Goal: Check status: Check status

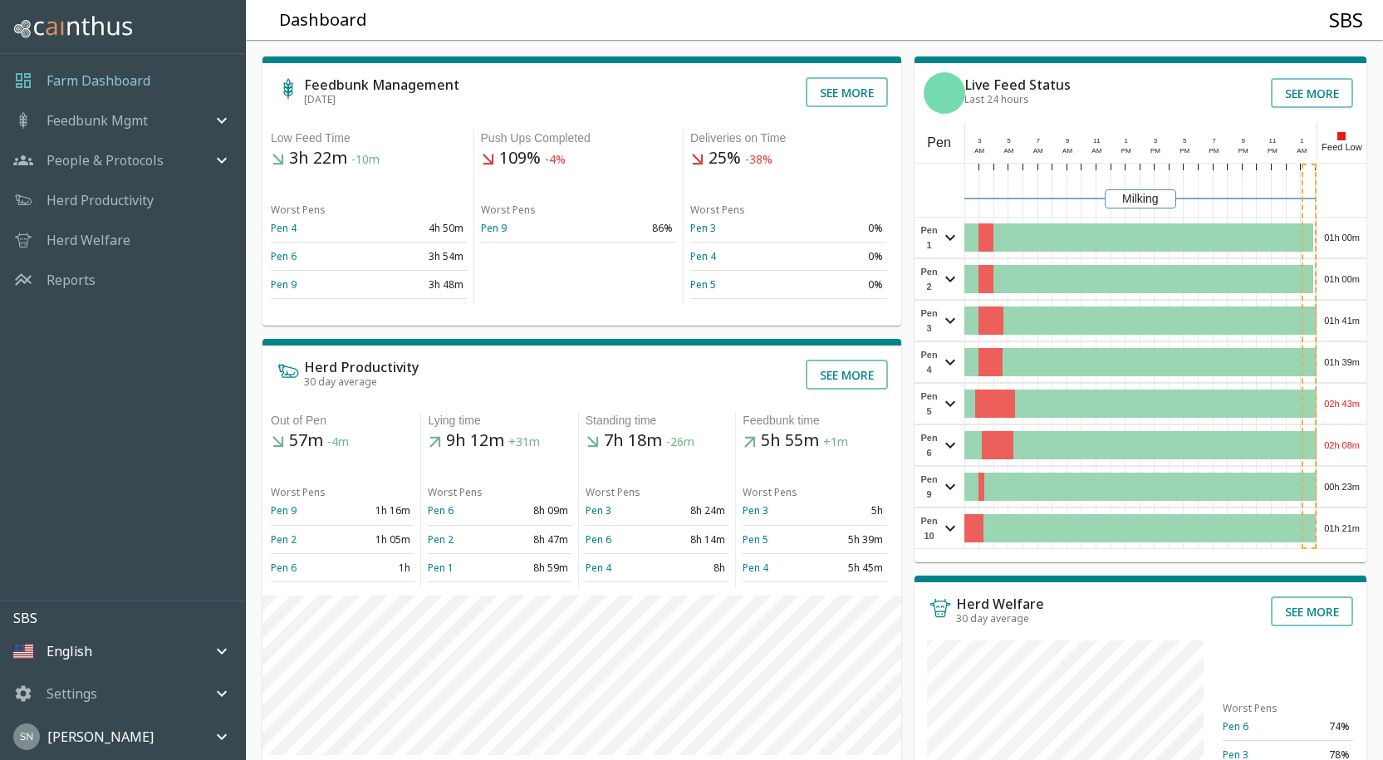
click at [1363, 240] on div "01h 00m" at bounding box center [1342, 238] width 49 height 40
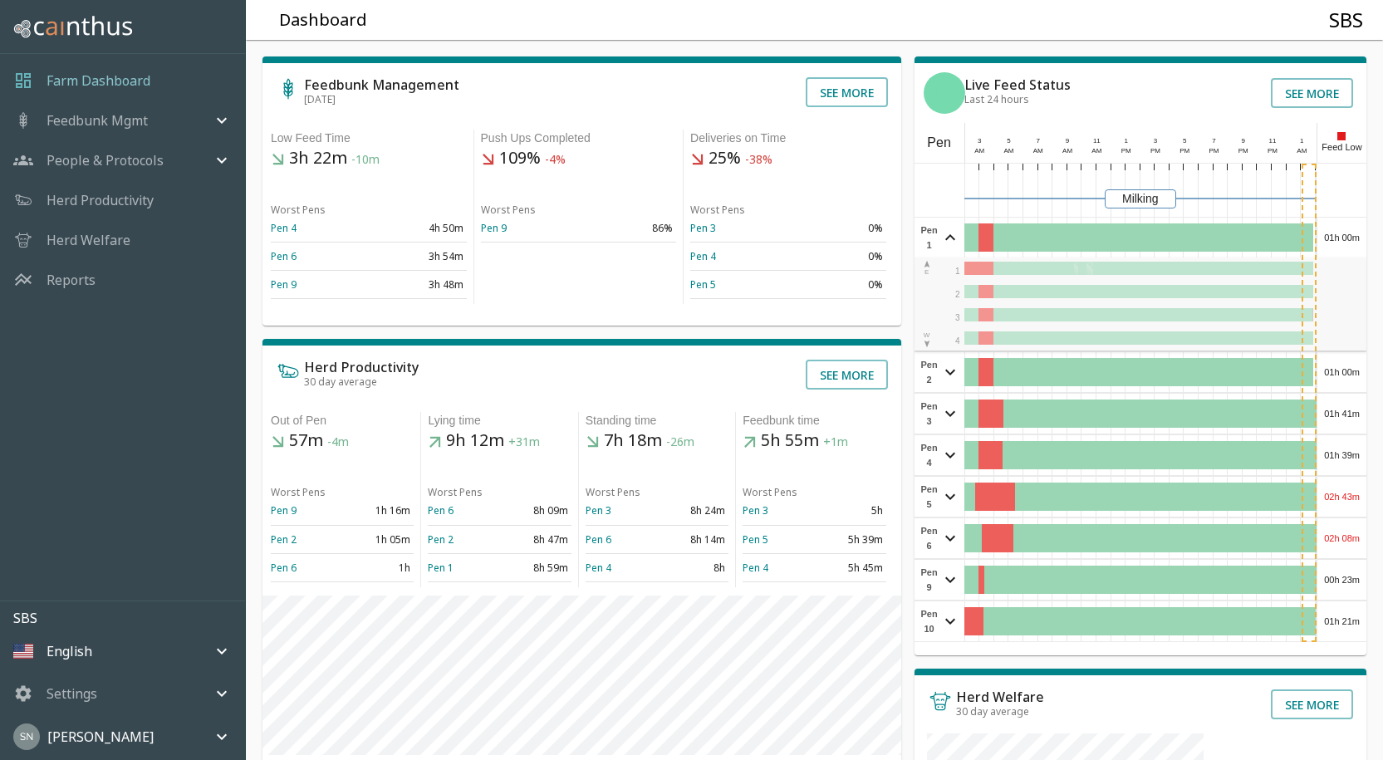
click at [1363, 240] on div "01h 00m" at bounding box center [1342, 238] width 49 height 40
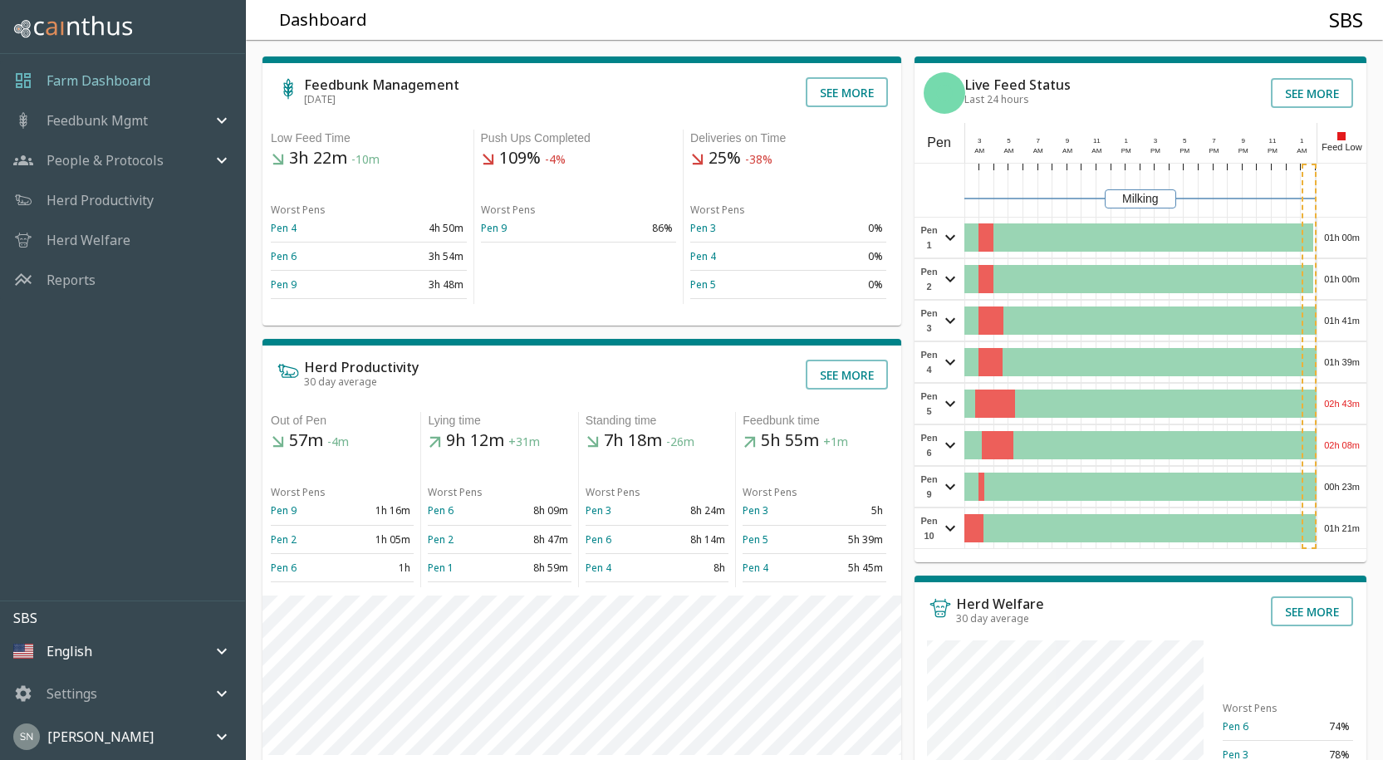
click at [1353, 273] on div "01h 00m" at bounding box center [1342, 279] width 49 height 40
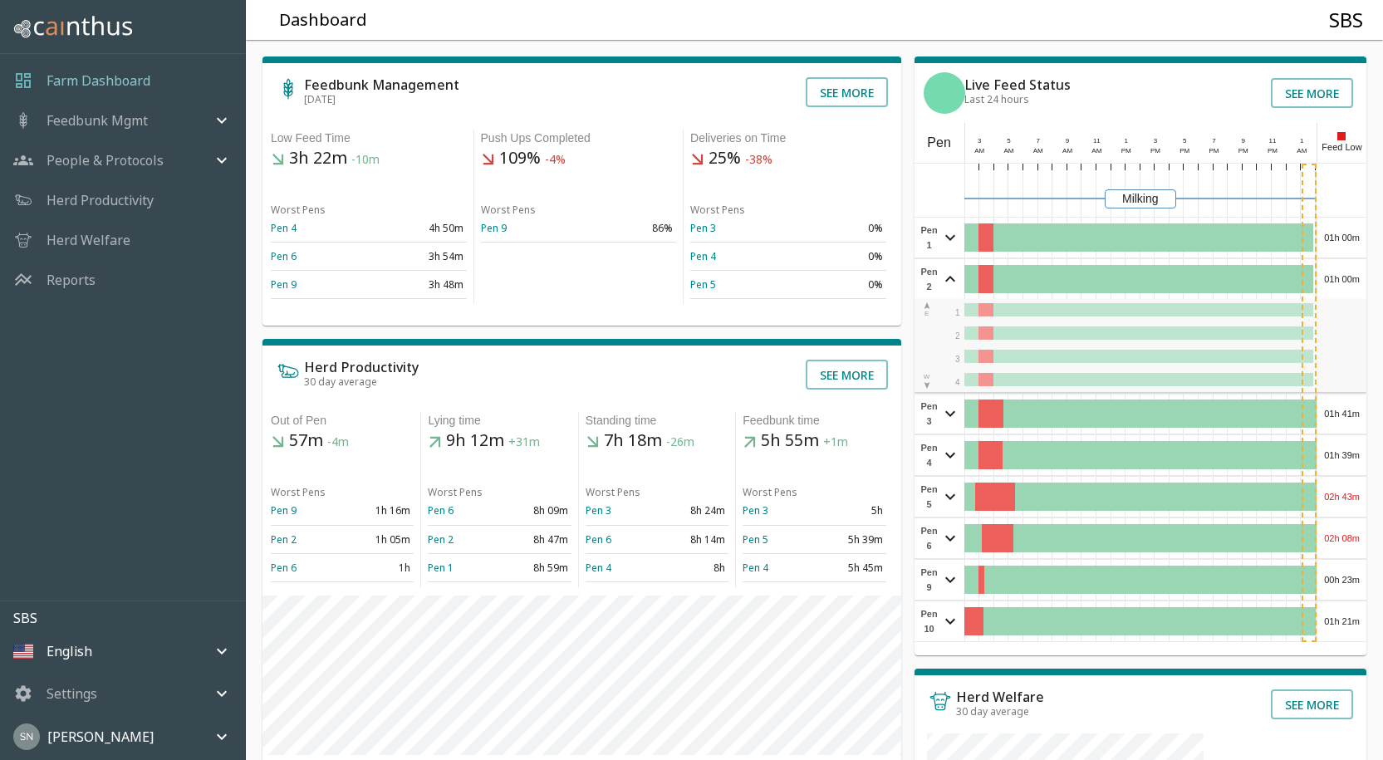
click at [1353, 273] on div "01h 00m" at bounding box center [1342, 279] width 49 height 40
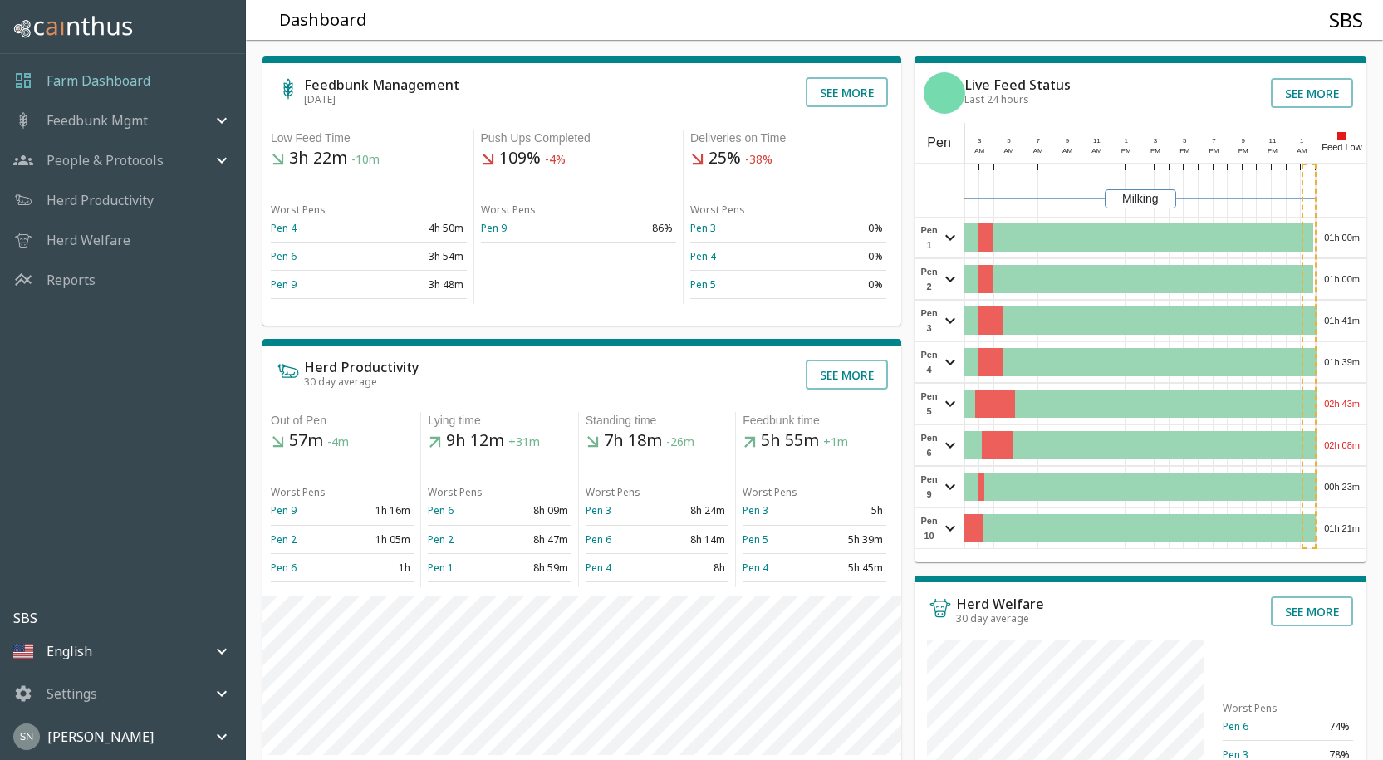
click at [1350, 332] on div "01h 41m" at bounding box center [1342, 321] width 49 height 40
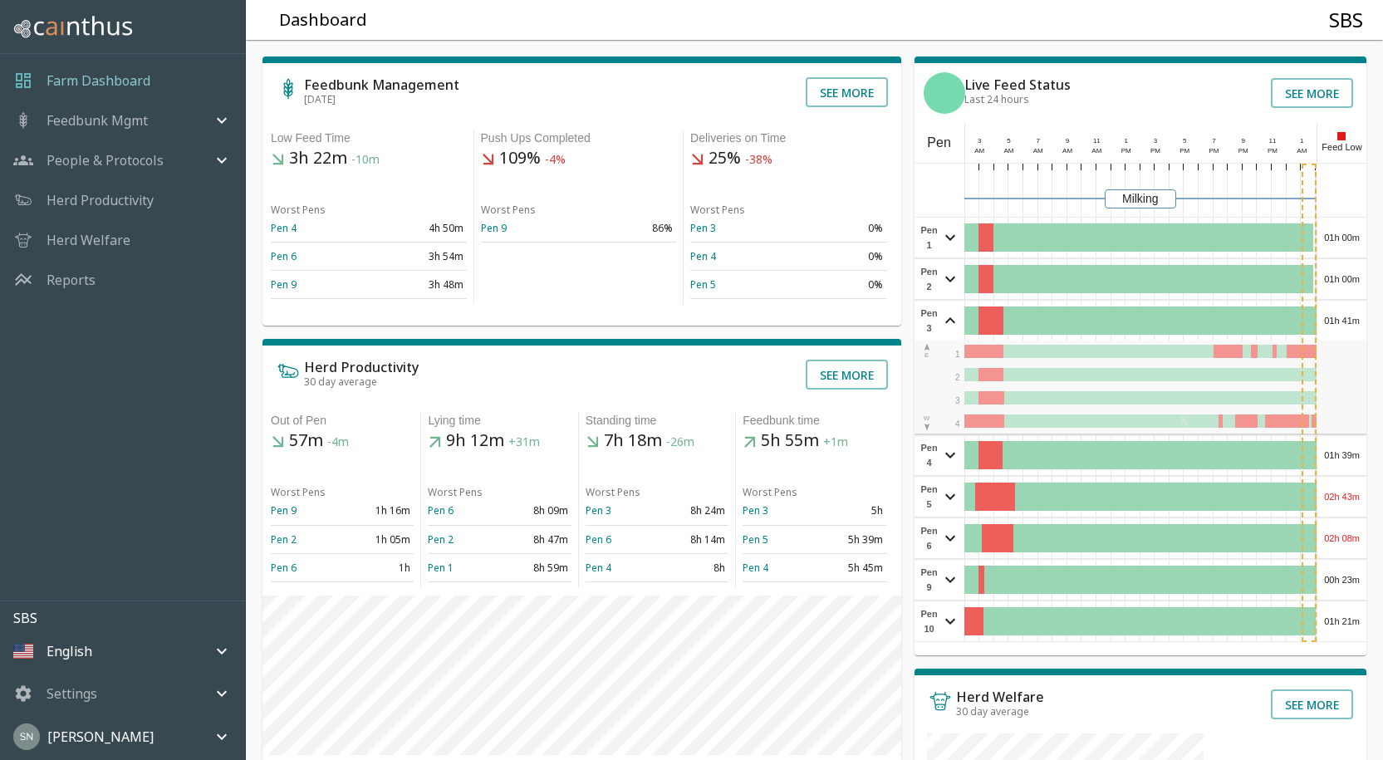
click at [1350, 332] on div "01h 41m" at bounding box center [1342, 321] width 49 height 40
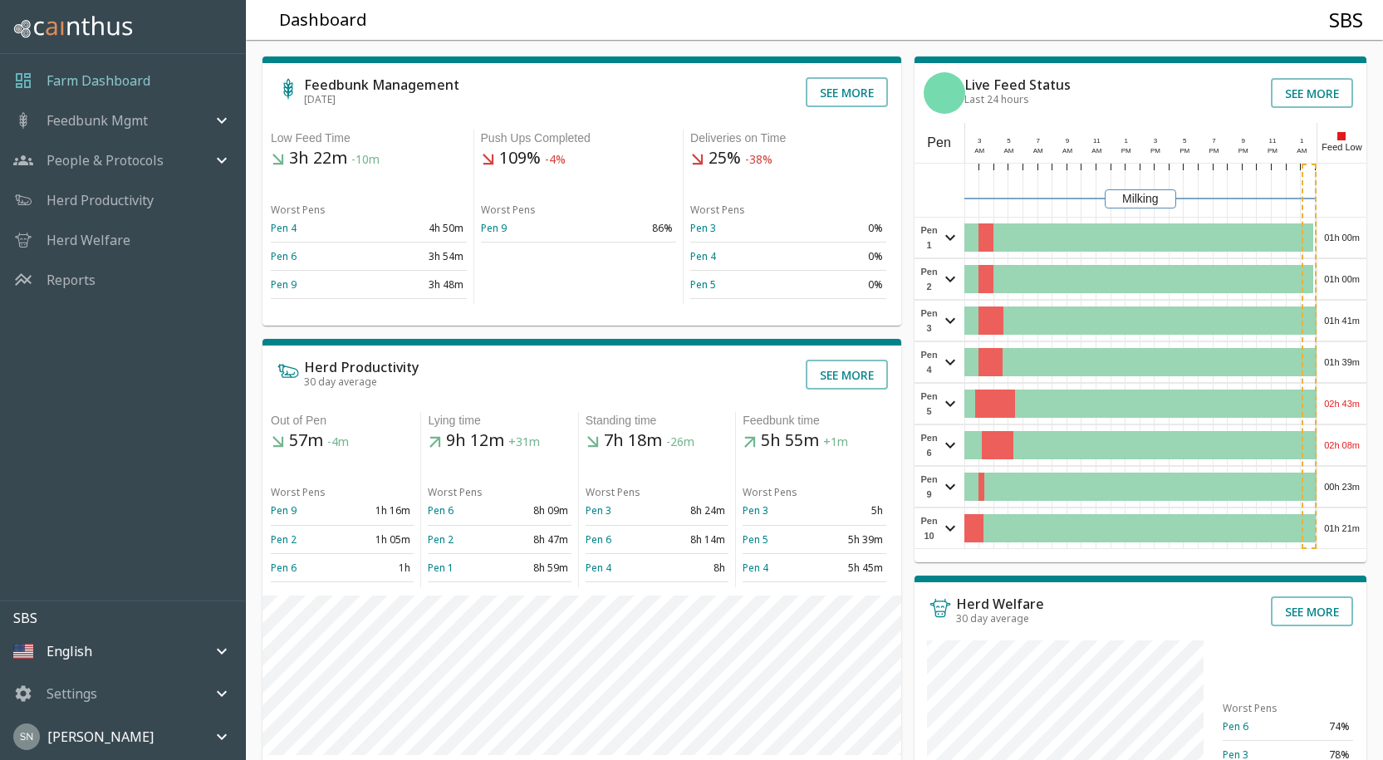
click at [1344, 376] on div "01h 39m" at bounding box center [1342, 362] width 49 height 40
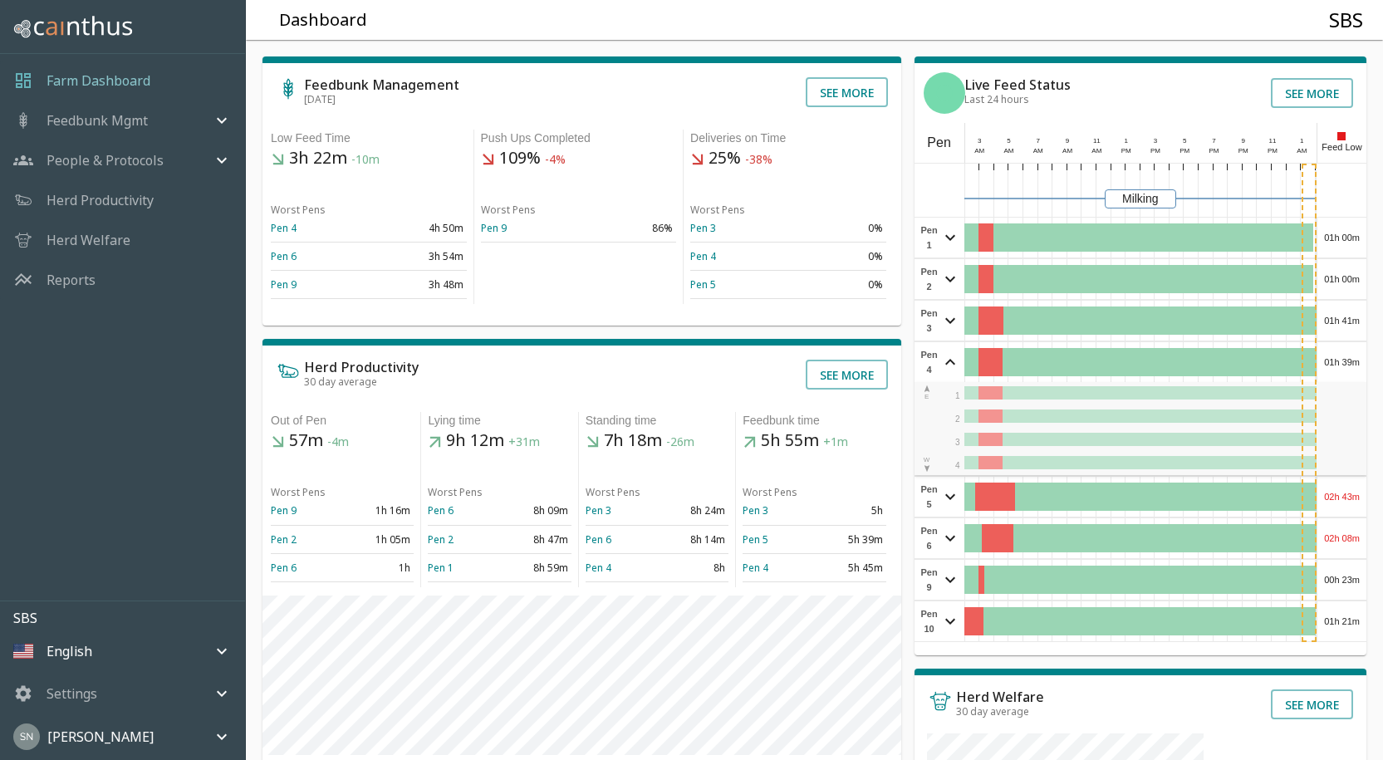
click at [1344, 376] on div "01h 39m" at bounding box center [1342, 362] width 49 height 40
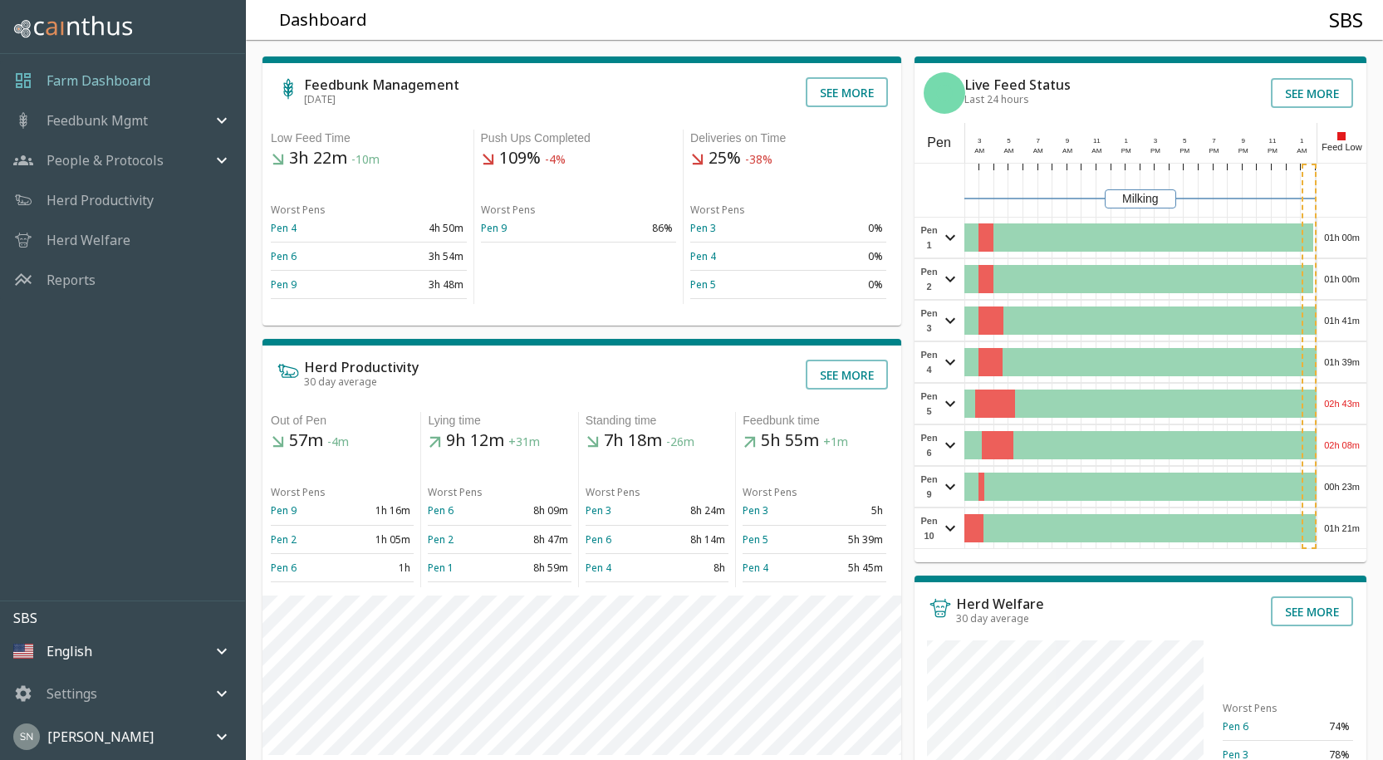
click at [1347, 404] on div "02h 43m" at bounding box center [1342, 404] width 49 height 40
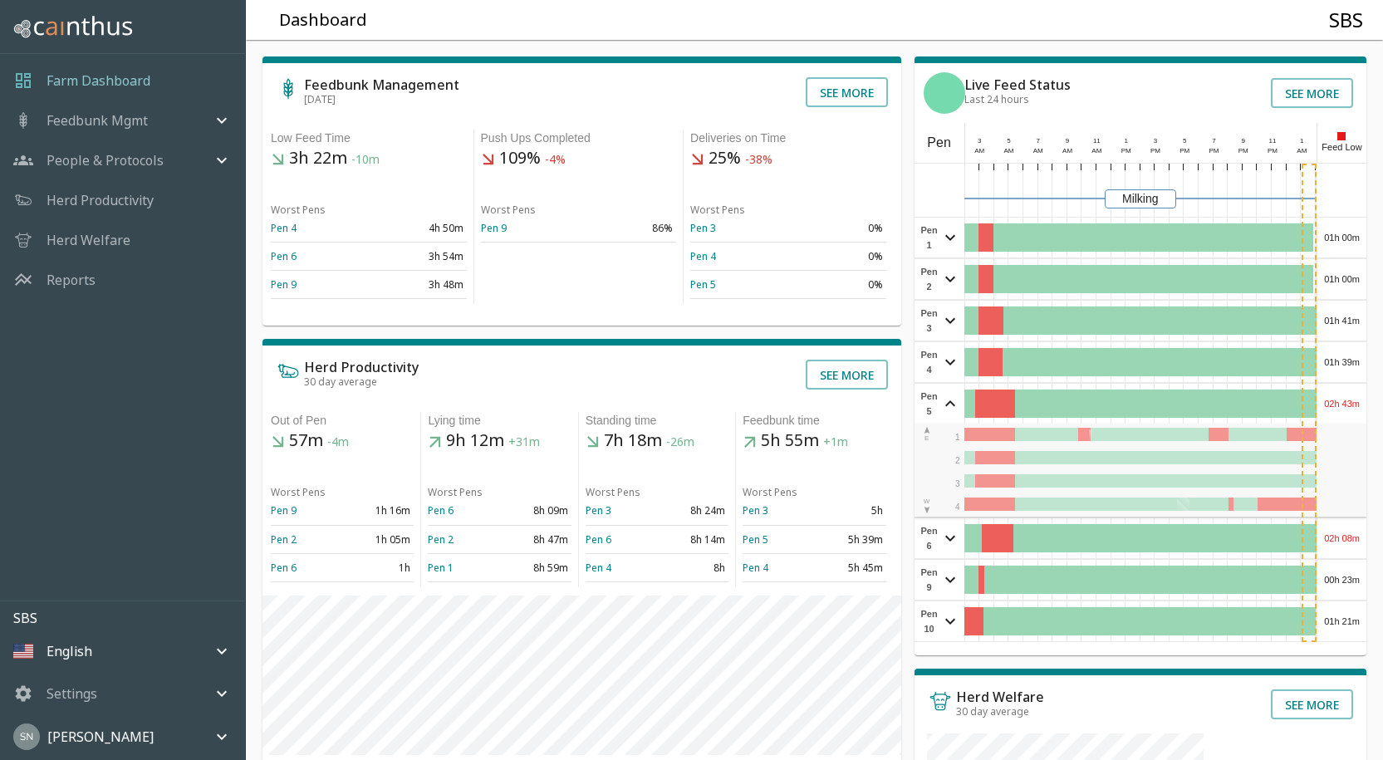
click at [1347, 404] on div "02h 43m" at bounding box center [1342, 404] width 49 height 40
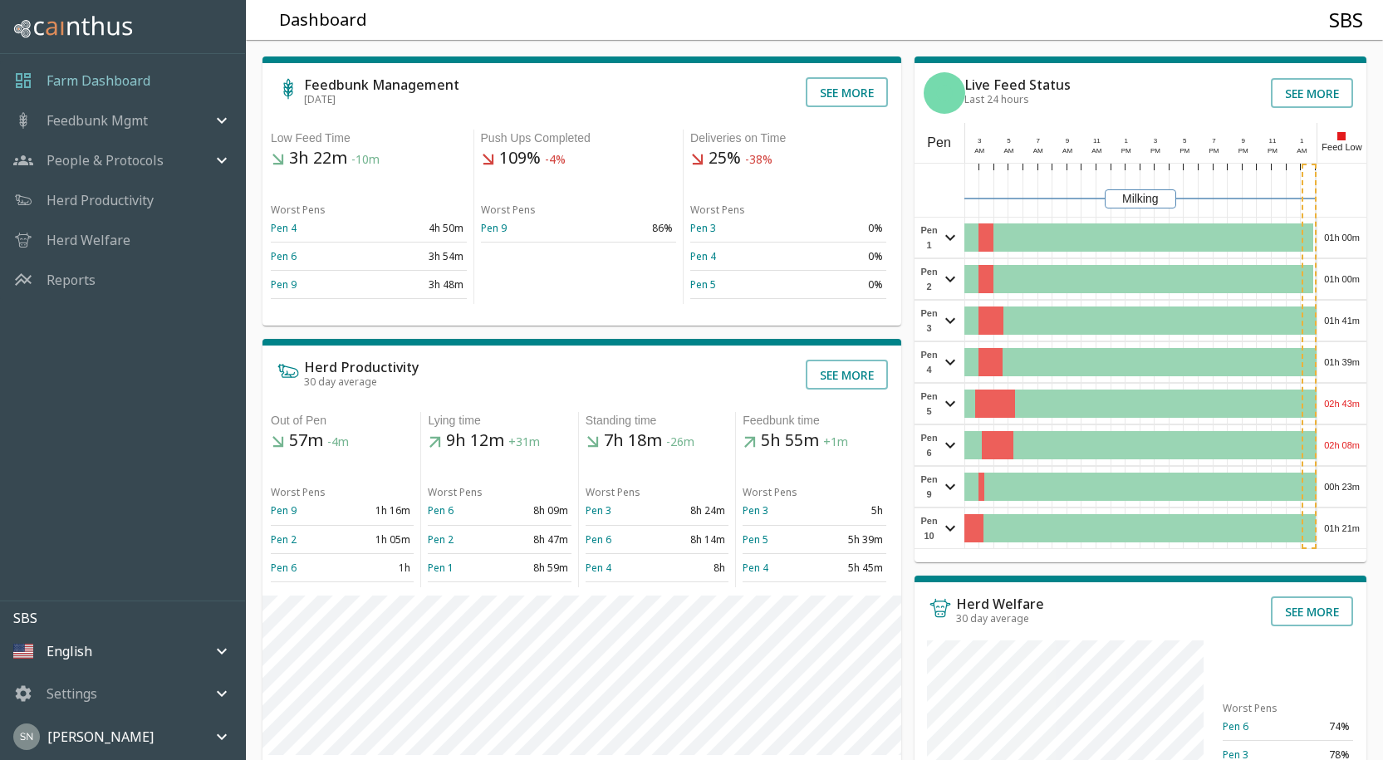
click at [1354, 409] on div "02h 43m" at bounding box center [1342, 404] width 49 height 40
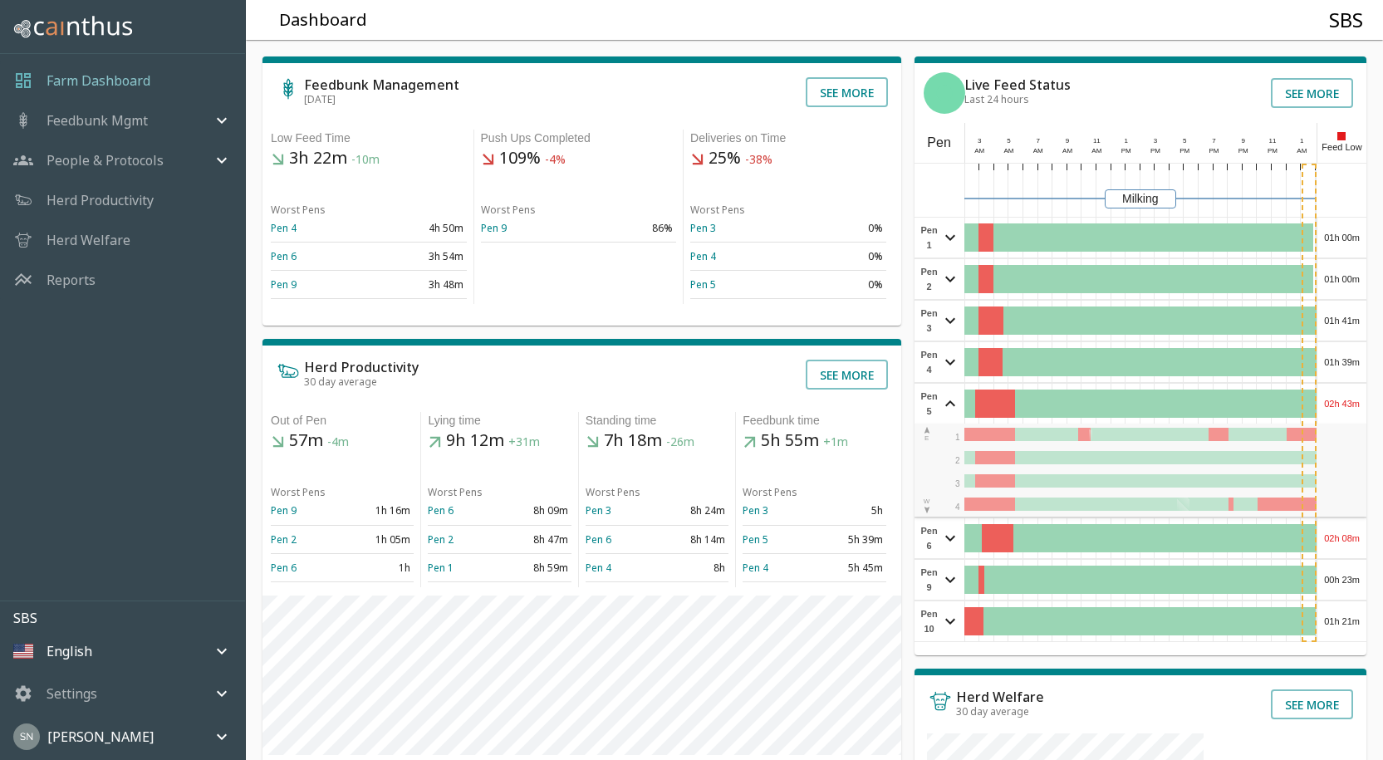
click at [1354, 409] on div "02h 43m" at bounding box center [1342, 404] width 49 height 40
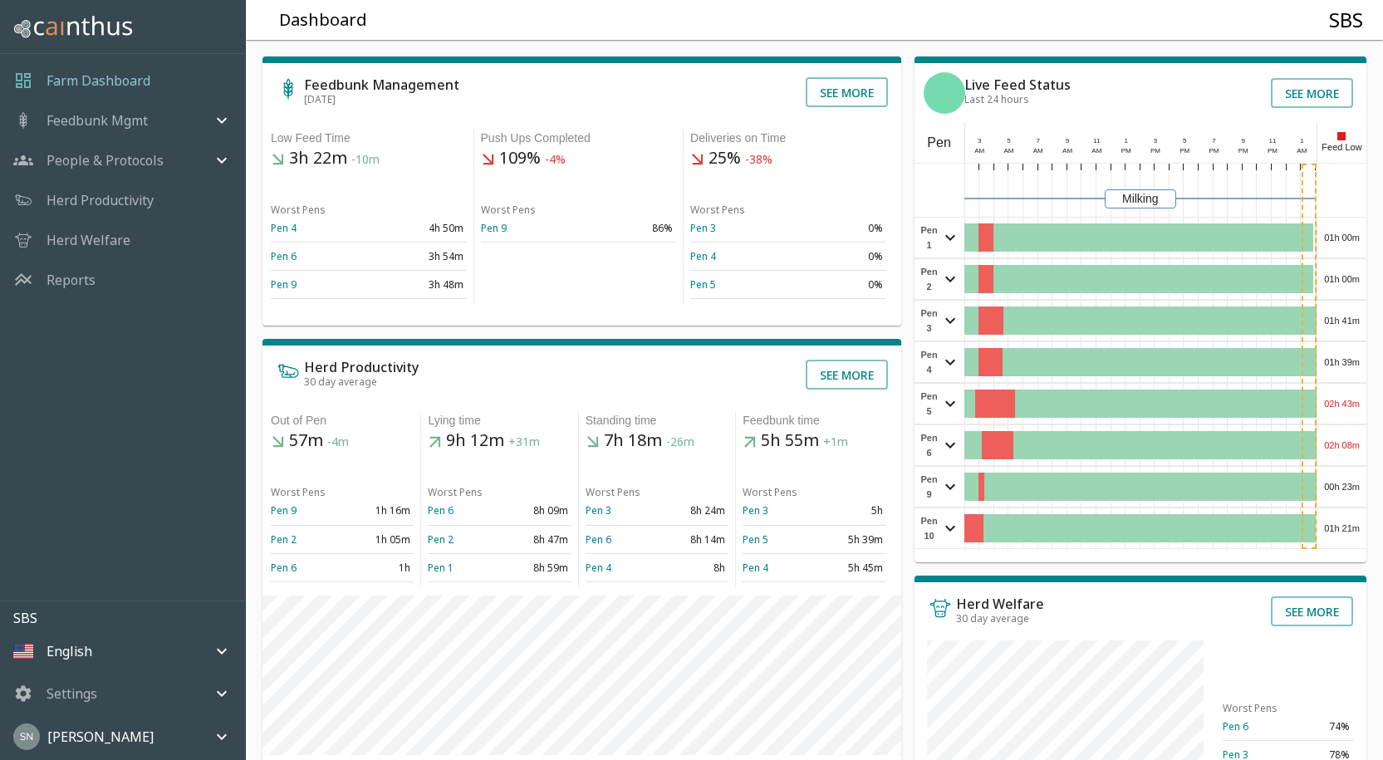
click at [1345, 437] on div "02h 08m" at bounding box center [1342, 445] width 49 height 40
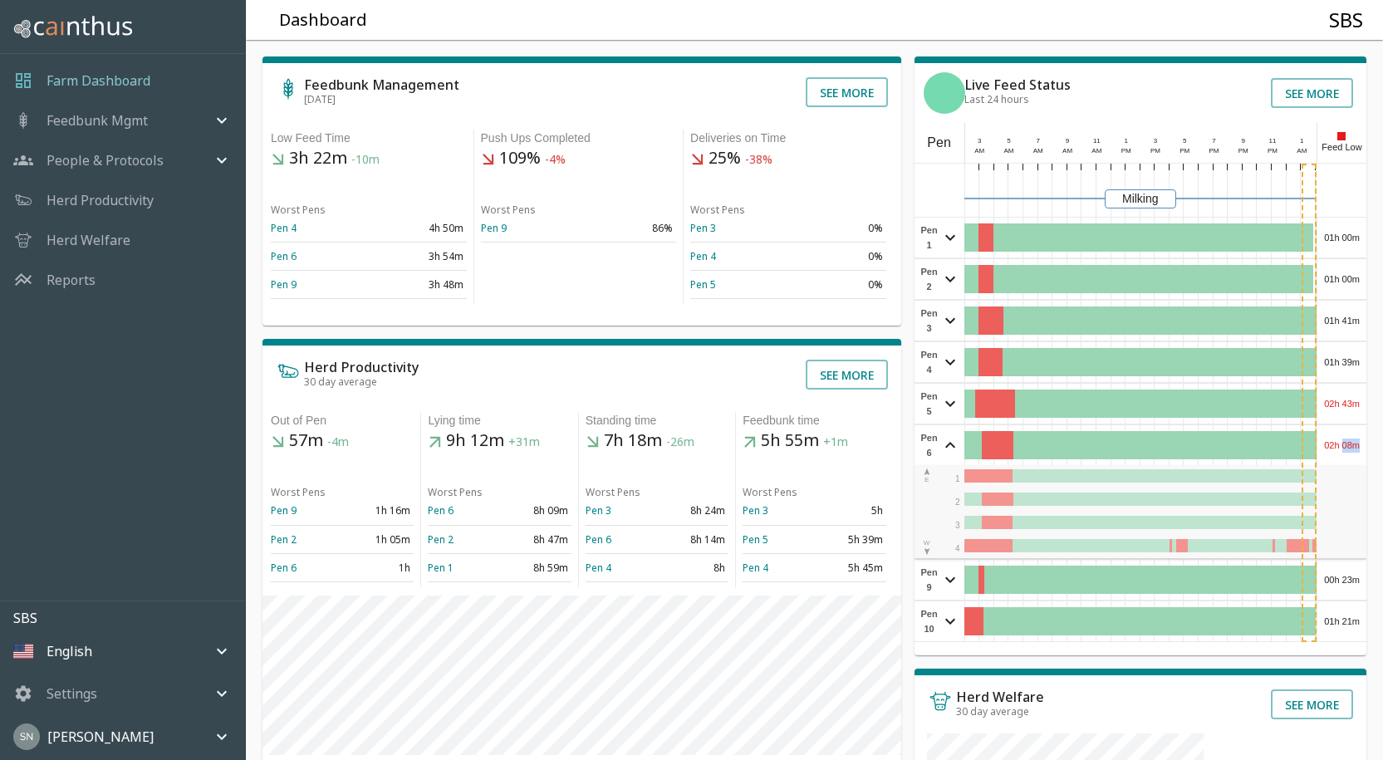
click at [1345, 437] on div "02h 08m" at bounding box center [1342, 445] width 49 height 40
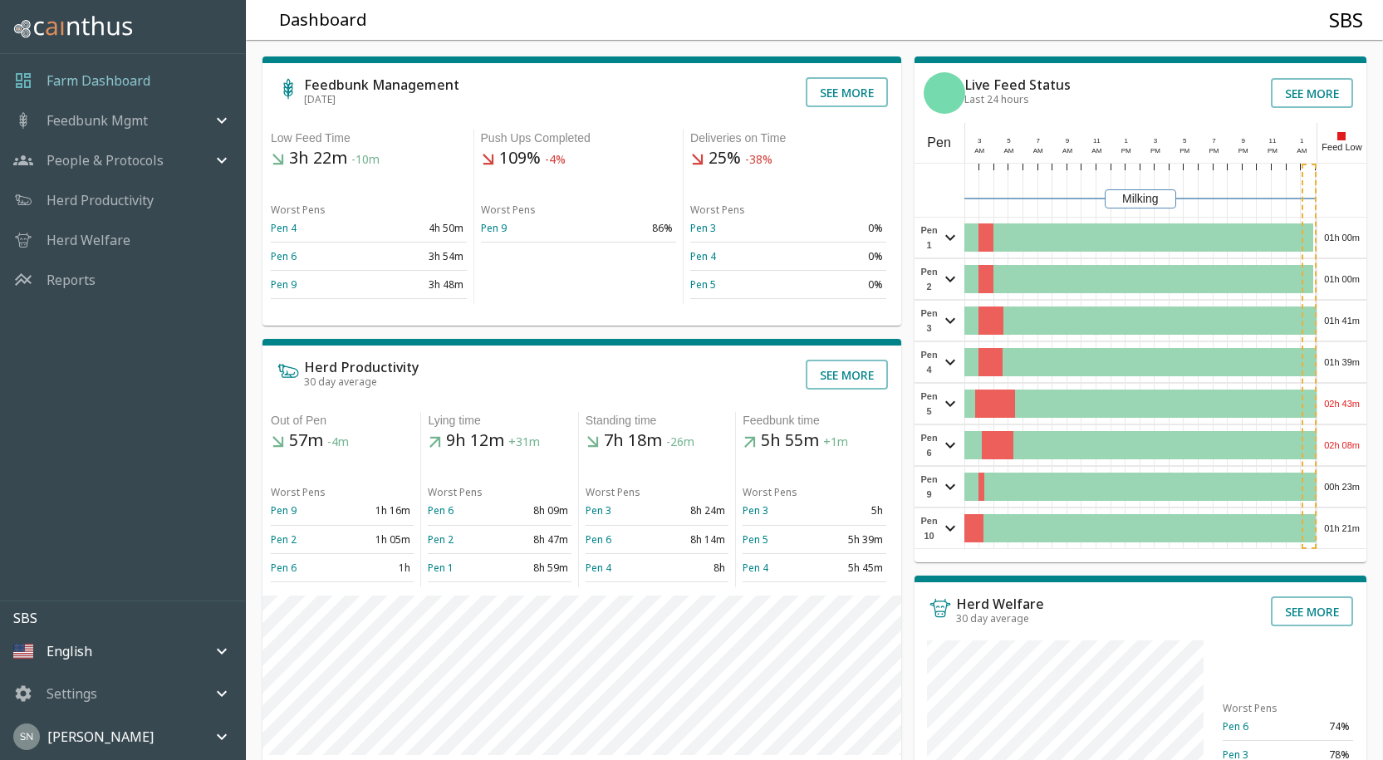
click at [1340, 487] on div "00h 23m" at bounding box center [1342, 487] width 49 height 40
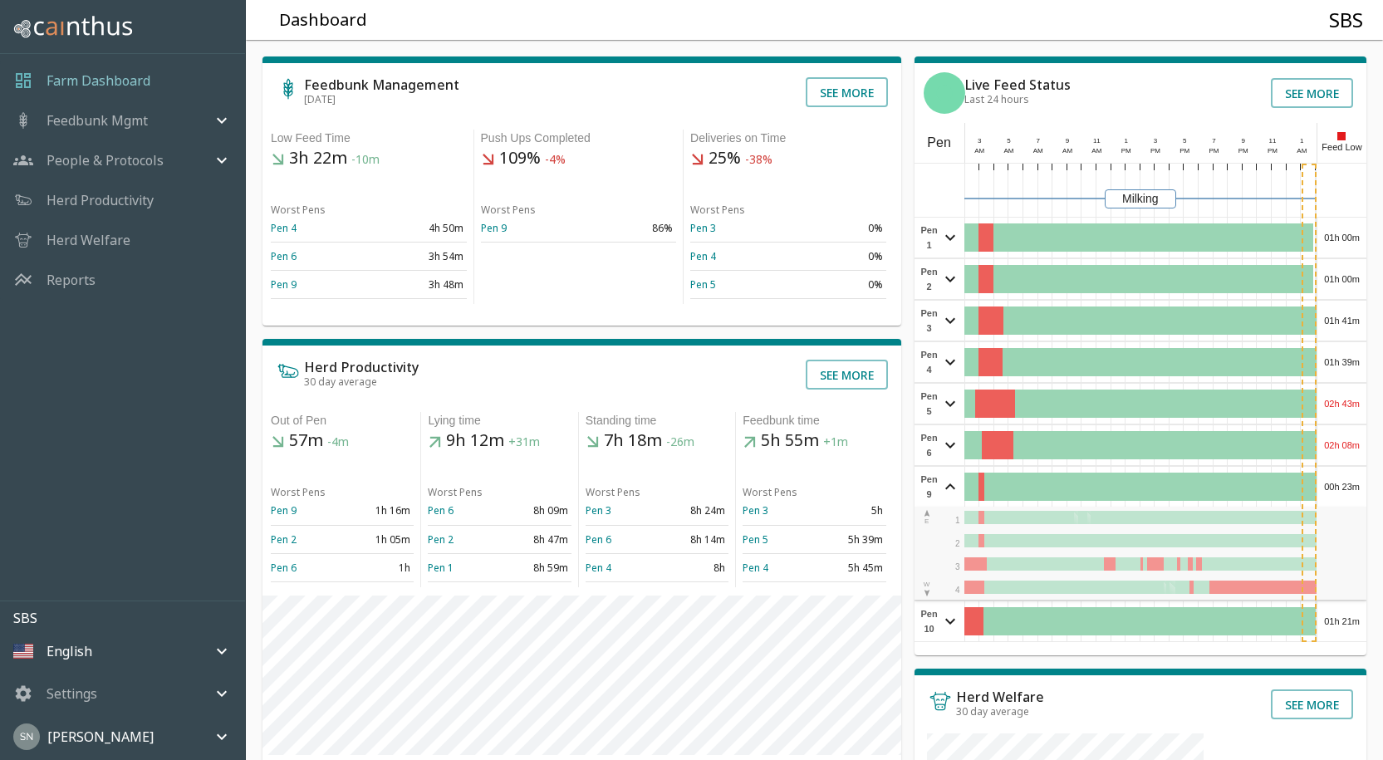
click at [1340, 488] on div "00h 23m" at bounding box center [1342, 487] width 49 height 40
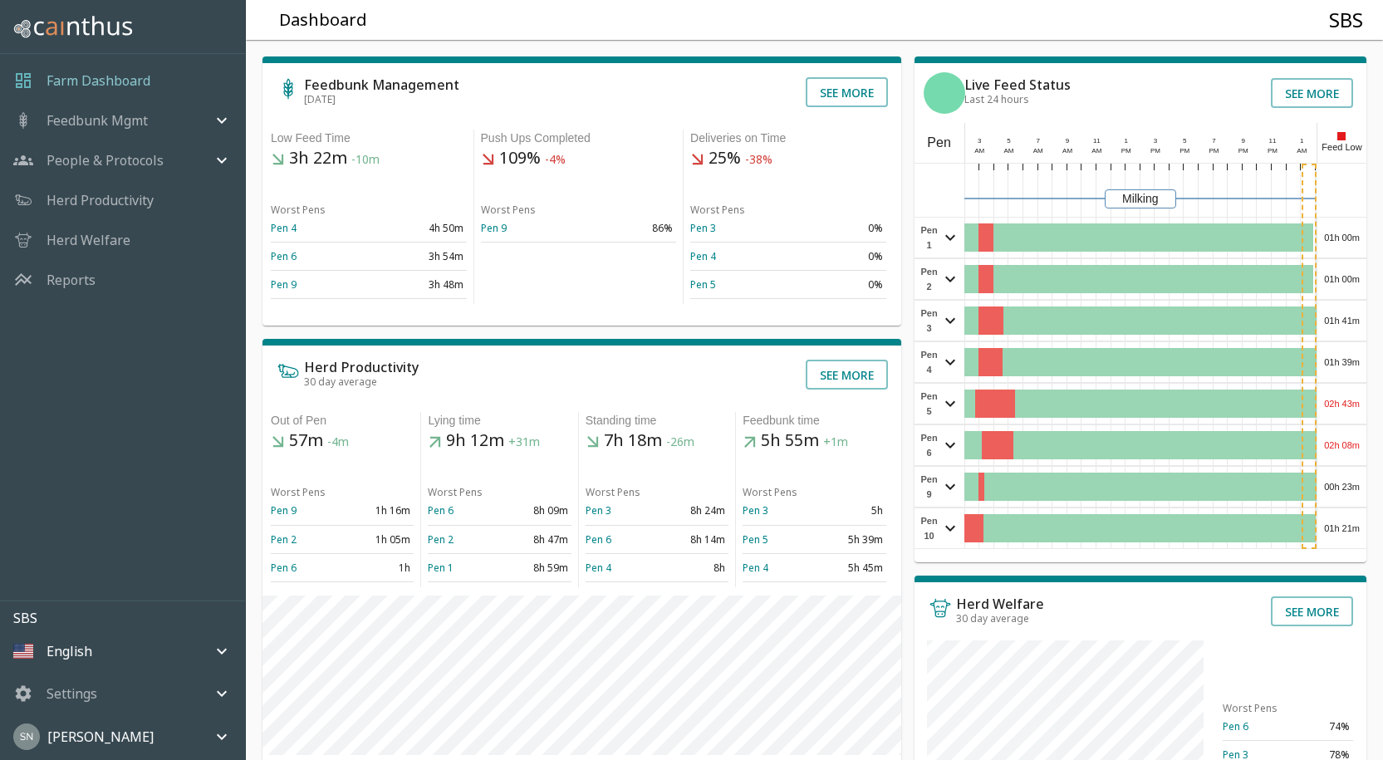
click at [1339, 523] on div "01h 21m" at bounding box center [1342, 529] width 49 height 40
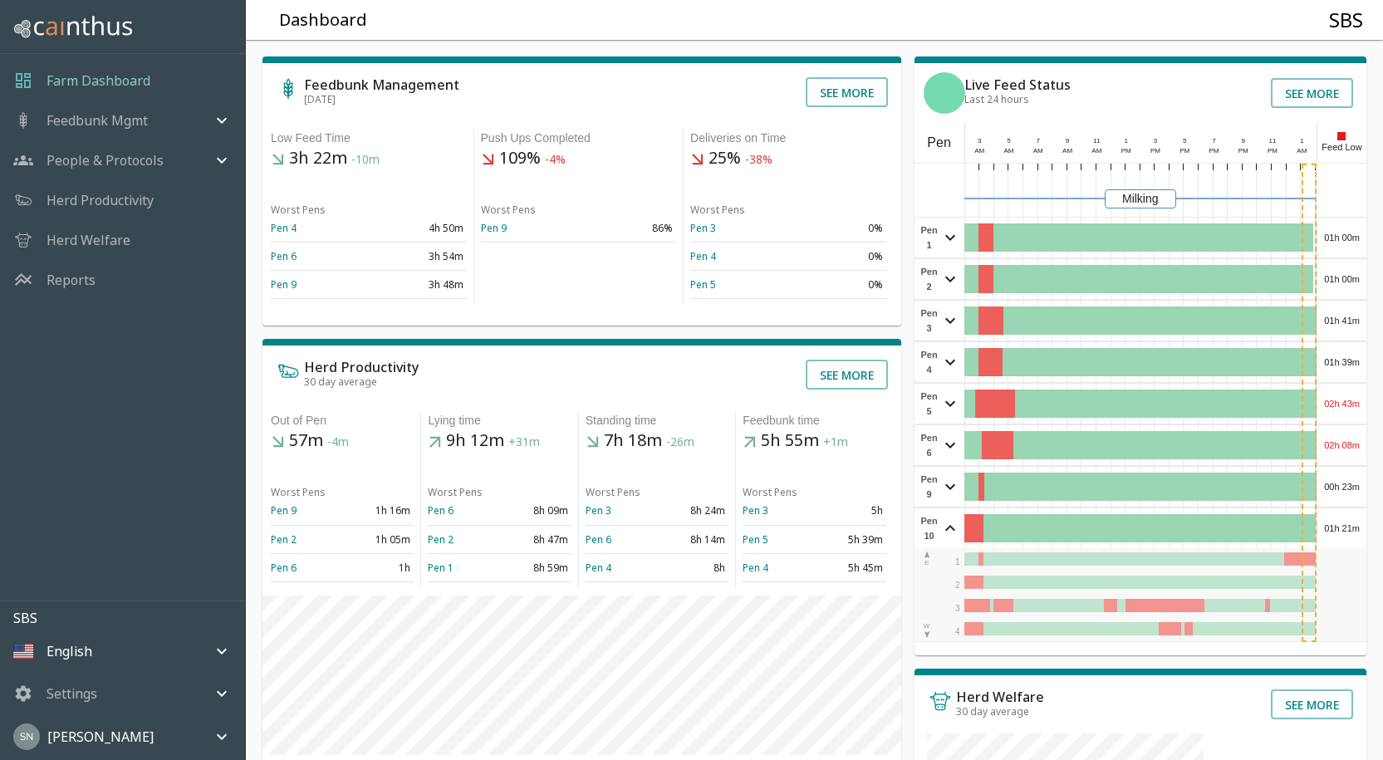
click at [1339, 523] on div "01h 21m" at bounding box center [1342, 529] width 49 height 40
